Goal: Task Accomplishment & Management: Manage account settings

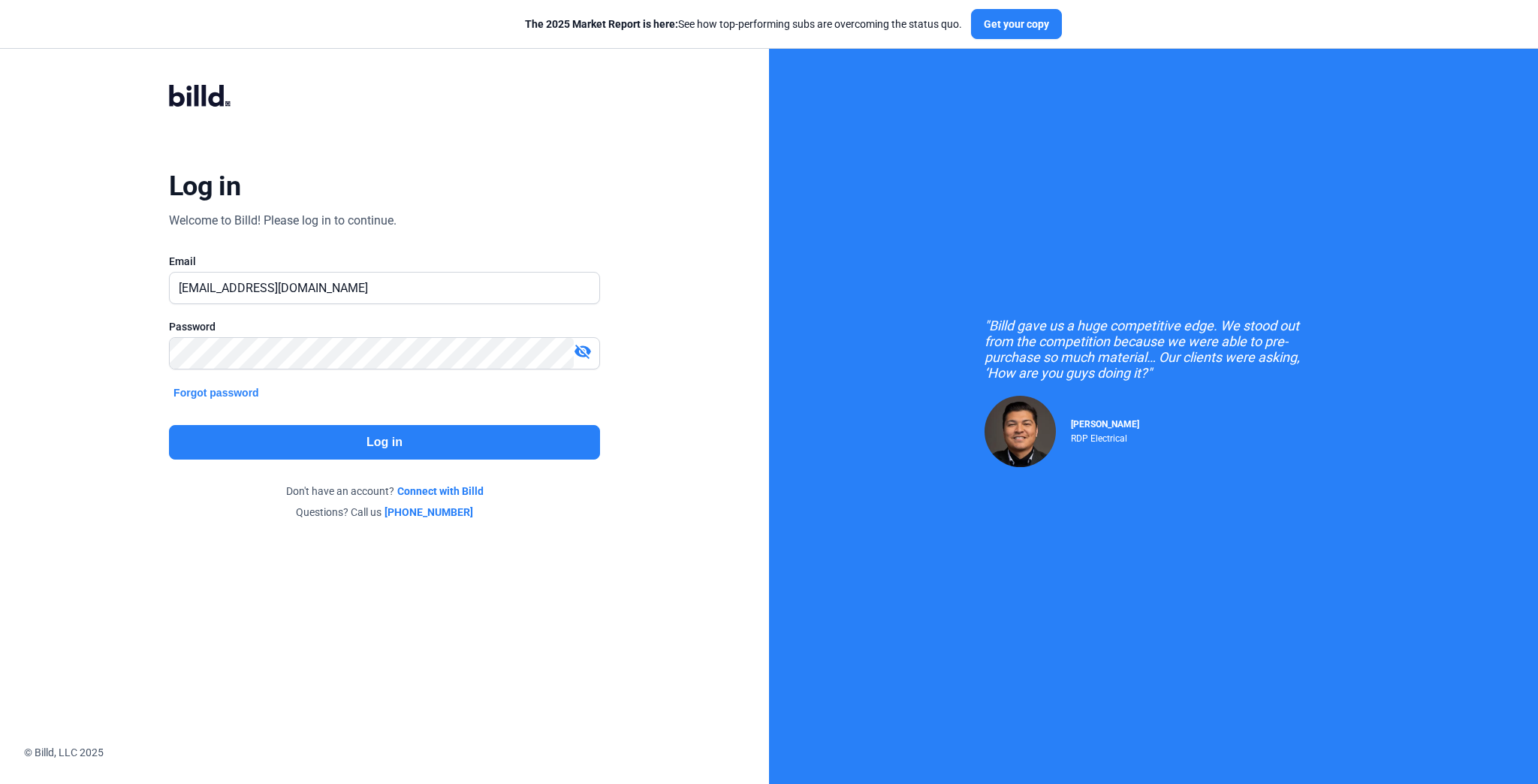
click at [406, 444] on button "Log in" at bounding box center [384, 442] width 431 height 35
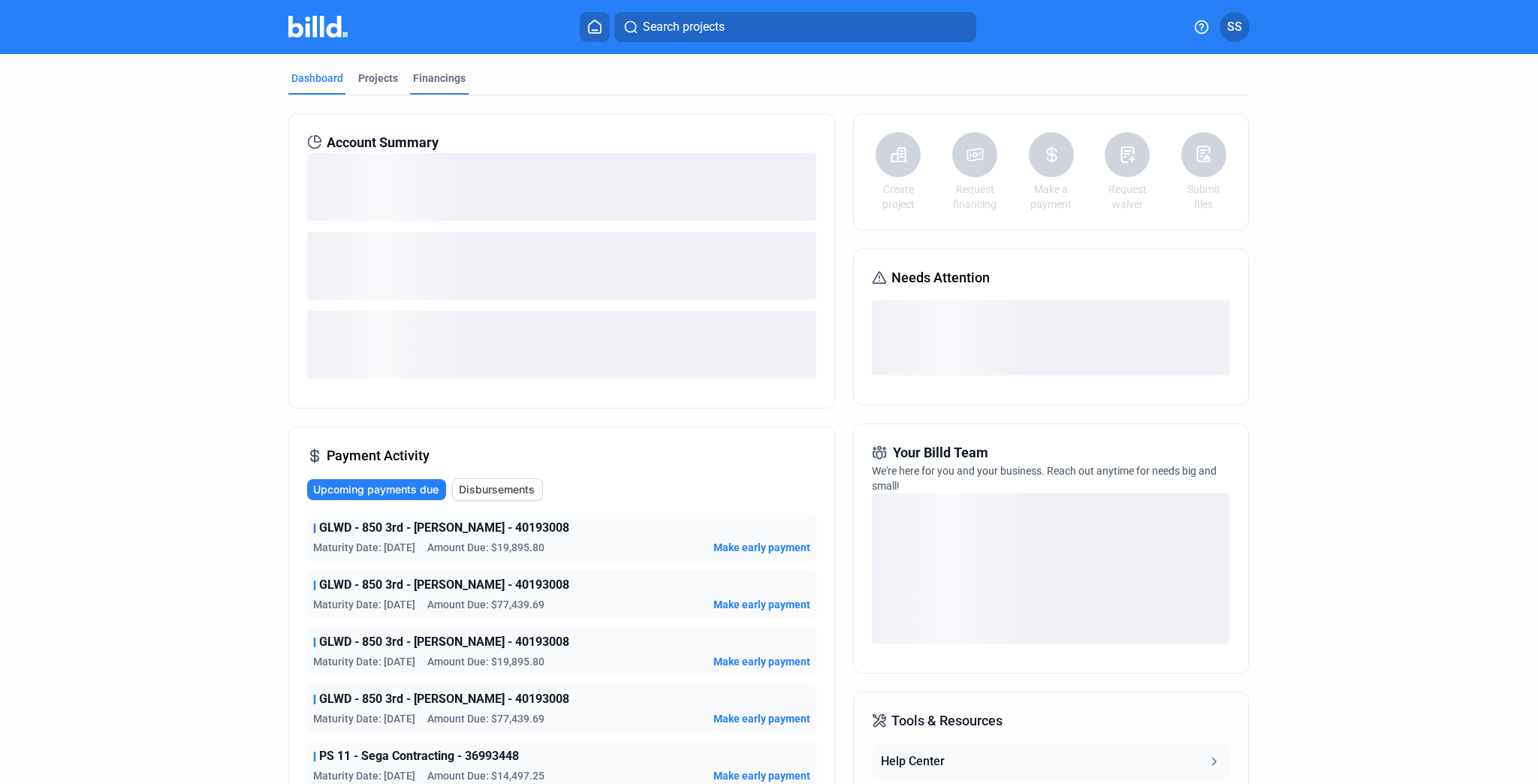
click at [430, 75] on div "Financings" at bounding box center [439, 78] width 52 height 15
